Goal: Information Seeking & Learning: Learn about a topic

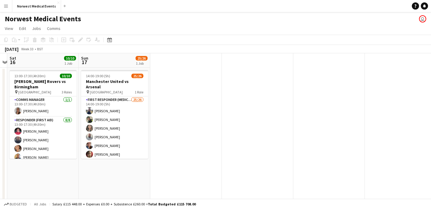
scroll to position [0, 210]
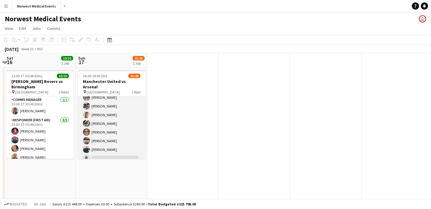
click at [125, 125] on app-card-role "First Responder (Medical) 25/26 14:00-19:00 (5h) [PERSON_NAME] [PERSON_NAME] [P…" at bounding box center [111, 45] width 67 height 237
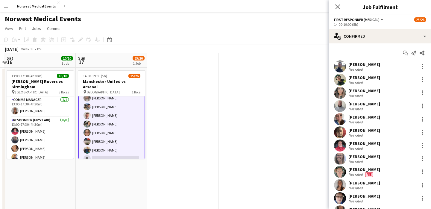
scroll to position [170, 0]
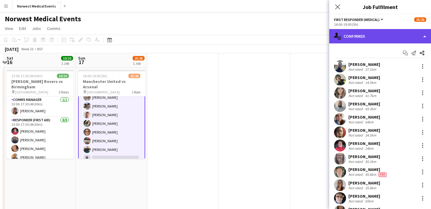
click at [348, 36] on div "single-neutral-actions-check-2 Confirmed" at bounding box center [380, 36] width 102 height 14
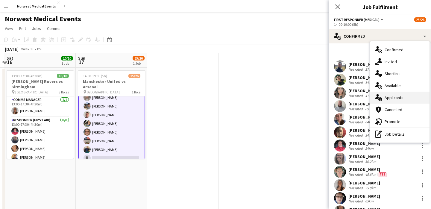
click at [395, 97] on div "single-neutral-actions-information Applicants" at bounding box center [399, 98] width 59 height 12
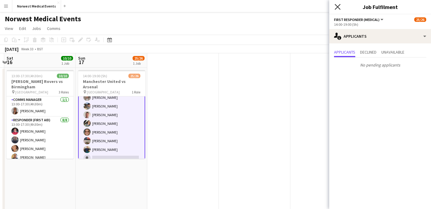
click at [339, 6] on icon "Close pop-in" at bounding box center [338, 7] width 6 height 6
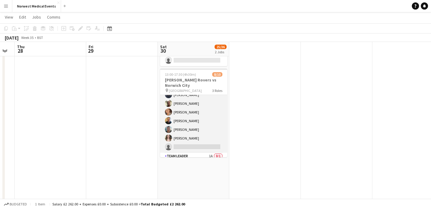
scroll to position [60, 0]
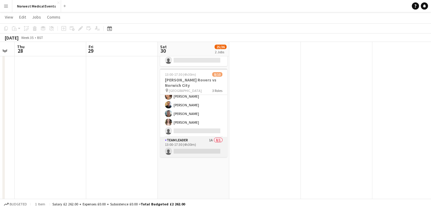
click at [197, 149] on app-card-role "Team Leader 1A 0/1 13:00-17:30 (4h30m) single-neutral-actions" at bounding box center [193, 147] width 67 height 20
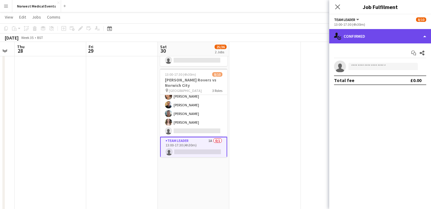
click at [357, 36] on div "single-neutral-actions-check-2 Confirmed" at bounding box center [380, 36] width 102 height 14
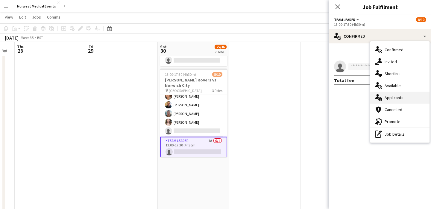
click at [393, 97] on div "single-neutral-actions-information Applicants" at bounding box center [399, 98] width 59 height 12
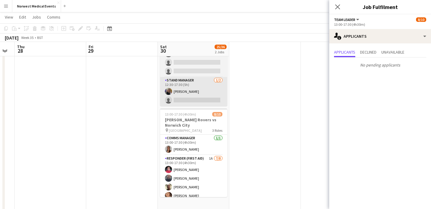
scroll to position [52, 0]
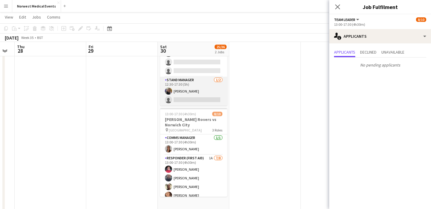
click at [201, 97] on app-card-role "Stand Manager [DATE] 12:30-17:30 (5h) [PERSON_NAME] single-neutral-actions" at bounding box center [193, 91] width 67 height 29
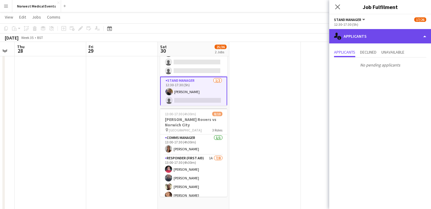
click at [358, 40] on div "single-neutral-actions-information Applicants" at bounding box center [380, 36] width 102 height 14
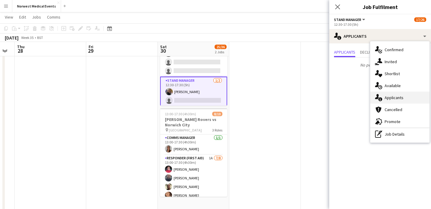
click at [395, 98] on div "single-neutral-actions-information Applicants" at bounding box center [399, 98] width 59 height 12
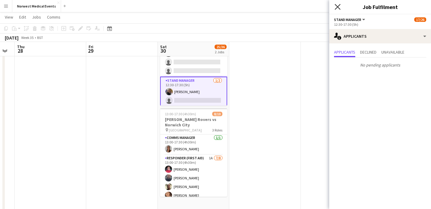
click at [338, 4] on icon "Close pop-in" at bounding box center [338, 7] width 6 height 6
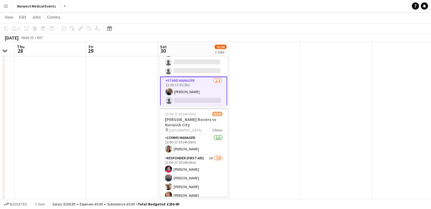
scroll to position [150, 0]
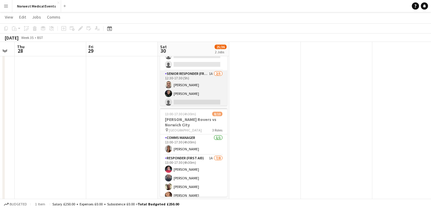
click at [201, 92] on app-card-role "Senior Responder (FREC 4 or Above) 1A [DATE] 12:30-17:30 (5h) [PERSON_NAME] [PE…" at bounding box center [193, 97] width 67 height 55
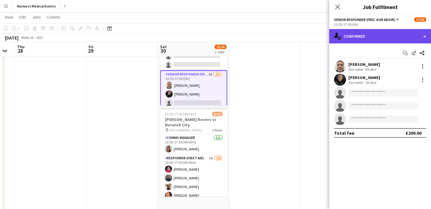
click at [390, 38] on div "single-neutral-actions-check-2 Confirmed" at bounding box center [380, 36] width 102 height 14
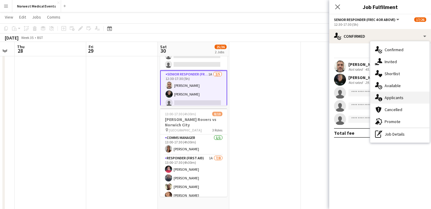
click at [401, 98] on div "single-neutral-actions-information Applicants" at bounding box center [399, 98] width 59 height 12
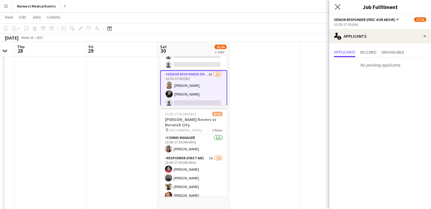
click at [340, 10] on app-icon "Close pop-in" at bounding box center [337, 7] width 9 height 9
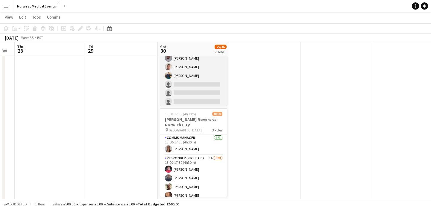
click at [193, 85] on app-card-role "First Responder (Medical) 2A 14/19 12:30-17:30 (5h) [PERSON_NAME] [PERSON_NAME]…" at bounding box center [193, 36] width 67 height 177
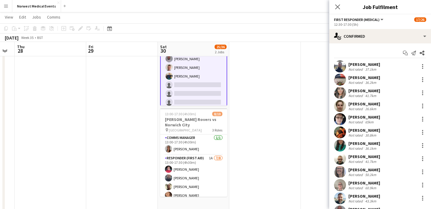
scroll to position [96, 0]
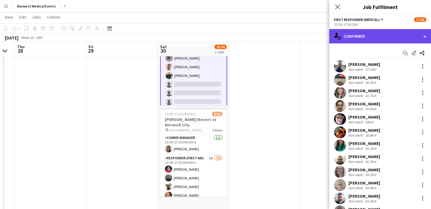
click at [368, 36] on div "single-neutral-actions-check-2 Confirmed" at bounding box center [380, 36] width 102 height 14
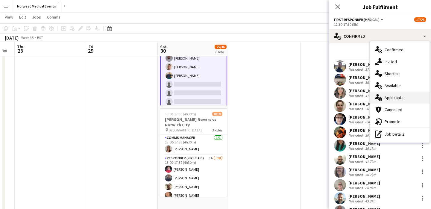
click at [402, 97] on div "single-neutral-actions-information Applicants" at bounding box center [399, 98] width 59 height 12
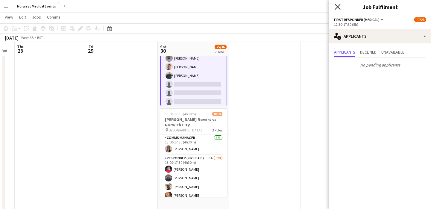
click at [338, 8] on icon "Close pop-in" at bounding box center [338, 7] width 6 height 6
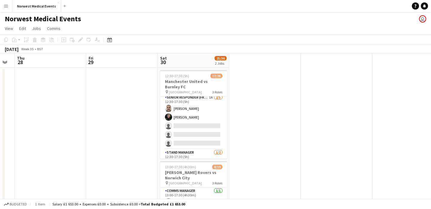
scroll to position [200, 0]
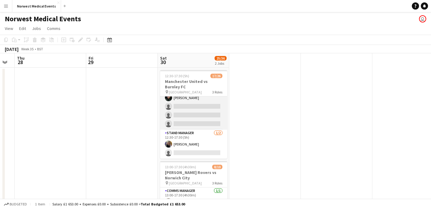
click at [194, 113] on app-card-role "Senior Responder (FREC 4 or Above) 1A [DATE] 12:30-17:30 (5h) [PERSON_NAME] [PE…" at bounding box center [193, 102] width 67 height 55
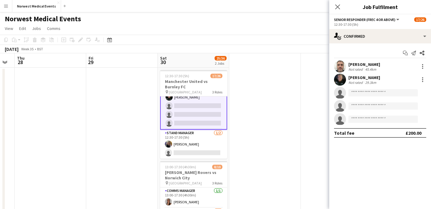
scroll to position [199, 0]
click at [338, 8] on icon "Close pop-in" at bounding box center [338, 7] width 6 height 6
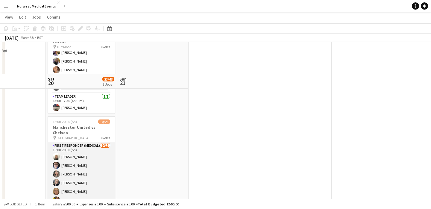
scroll to position [168, 0]
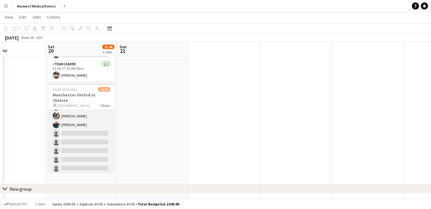
click at [95, 125] on app-card-role "First Responder (Medical) [DATE] 15:00-20:00 (5h) [PERSON_NAME] [PERSON_NAME] […" at bounding box center [81, 129] width 67 height 177
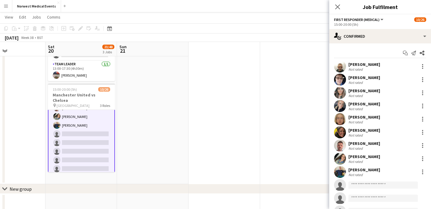
scroll to position [70, 0]
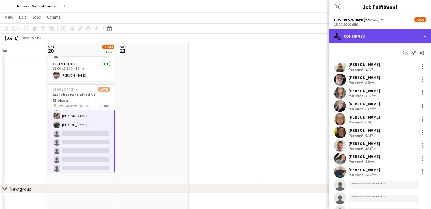
click at [398, 41] on div "single-neutral-actions-check-2 Confirmed" at bounding box center [380, 36] width 102 height 14
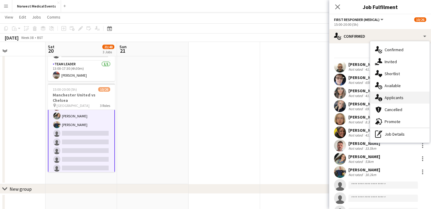
click at [407, 94] on div "single-neutral-actions-information Applicants" at bounding box center [399, 98] width 59 height 12
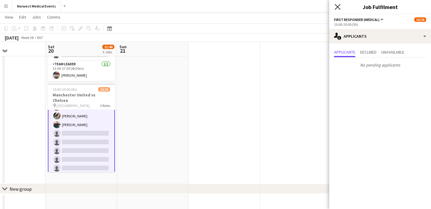
click at [337, 7] on icon "Close pop-in" at bounding box center [338, 7] width 6 height 6
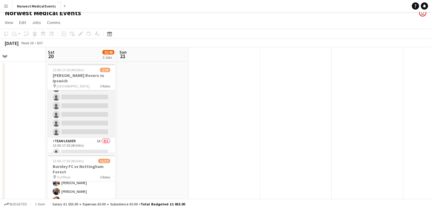
scroll to position [7, 0]
click at [87, 103] on app-card-role "Responder (First Aid) [DATE] 13:00-17:30 (4h30m) [PERSON_NAME] [PERSON_NAME] si…" at bounding box center [81, 96] width 67 height 81
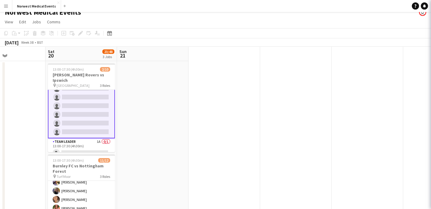
scroll to position [19, 0]
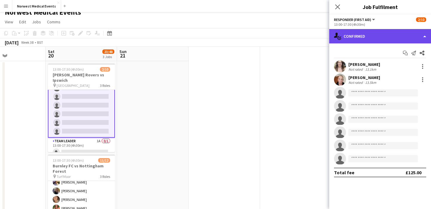
click at [408, 34] on div "single-neutral-actions-check-2 Confirmed" at bounding box center [380, 36] width 102 height 14
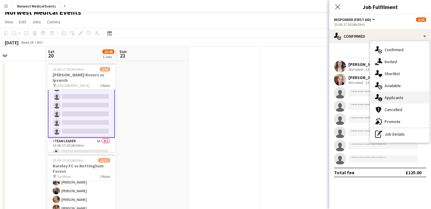
click at [407, 98] on div "single-neutral-actions-information Applicants" at bounding box center [399, 98] width 59 height 12
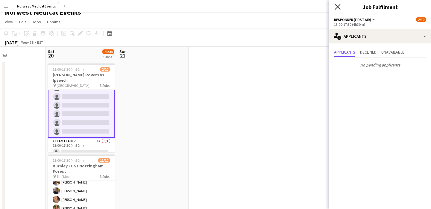
click at [337, 6] on icon at bounding box center [338, 7] width 6 height 6
